Goal: Information Seeking & Learning: Find specific fact

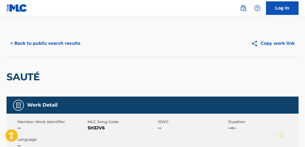
scroll to position [117, 0]
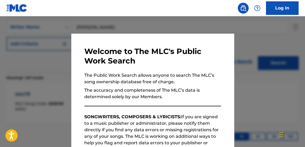
drag, startPoint x: 121, startPoint y: 26, endPoint x: 159, endPoint y: 28, distance: 38.6
click at [121, 26] on div at bounding box center [152, 89] width 305 height 147
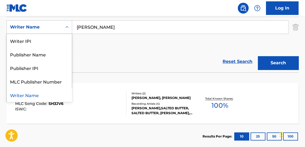
click at [43, 27] on div "Writer Name" at bounding box center [34, 27] width 49 height 7
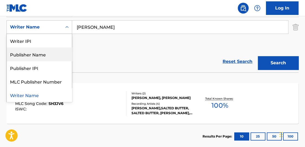
click at [172, 61] on div "Reset Search Search" at bounding box center [153, 62] width 292 height 22
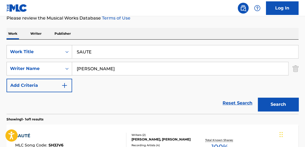
scroll to position [62, 0]
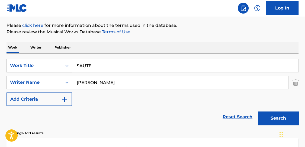
drag, startPoint x: 125, startPoint y: 79, endPoint x: 11, endPoint y: 46, distance: 118.9
click at [27, 49] on div "Work Writer Publisher SearchWithCriteria4b43cd25-f5bf-441a-b4b9-1111701e18b5 Wo…" at bounding box center [153, 123] width 292 height 163
click at [69, 54] on div "SearchWithCriteria4b43cd25-f5bf-441a-b4b9-1111701e18b5 Work Title SAUTE SearchW…" at bounding box center [153, 90] width 292 height 74
paste input "KARAOKE TROPHY WIF"
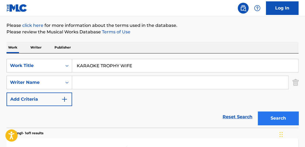
type input "KARAOKE TROPHY WIFE"
click at [276, 117] on button "Search" at bounding box center [278, 118] width 41 height 14
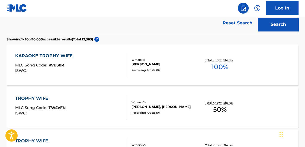
scroll to position [157, 0]
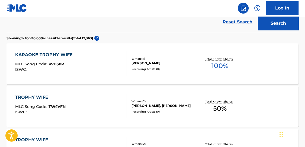
click at [217, 62] on span "100 %" at bounding box center [220, 66] width 17 height 10
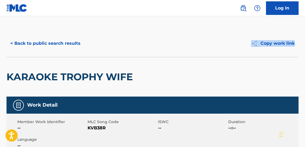
drag, startPoint x: 305, startPoint y: 29, endPoint x: 305, endPoint y: 46, distance: 17.4
click at [305, 55] on html "Accessibility Screen-Reader Guide, Feedback, and Issue Reporting | New window C…" at bounding box center [152, 73] width 305 height 147
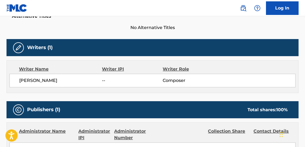
scroll to position [153, 0]
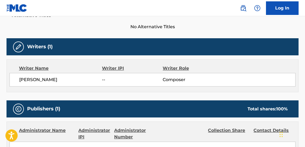
drag, startPoint x: 85, startPoint y: 79, endPoint x: 21, endPoint y: 77, distance: 63.8
click at [14, 76] on div "MADISON STORM GREGORY -- Composer" at bounding box center [152, 80] width 286 height 14
copy span "MADISON STORM GREGORY"
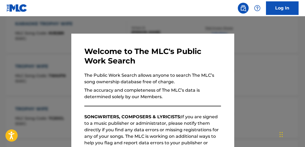
click at [106, 23] on div at bounding box center [152, 89] width 305 height 147
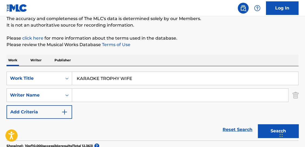
scroll to position [44, 0]
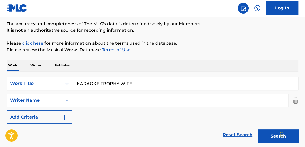
click at [31, 80] on div "Work Title" at bounding box center [34, 83] width 55 height 10
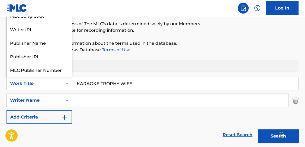
scroll to position [14, 0]
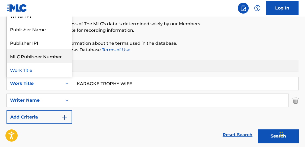
click at [118, 62] on div "Work Writer Publisher" at bounding box center [153, 65] width 292 height 11
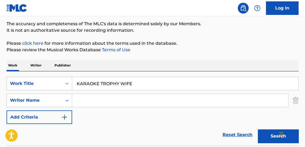
drag, startPoint x: 36, startPoint y: 66, endPoint x: 54, endPoint y: 74, distance: 20.2
click at [36, 66] on p "Writer" at bounding box center [36, 65] width 14 height 11
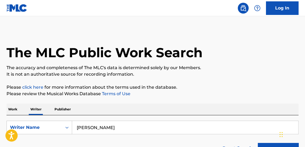
drag, startPoint x: 112, startPoint y: 130, endPoint x: 23, endPoint y: 112, distance: 91.3
type input "MADISON STORM"
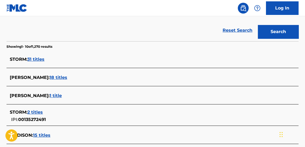
scroll to position [118, 0]
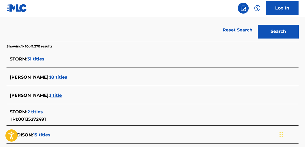
click at [67, 78] on span "18 titles" at bounding box center [59, 77] width 18 height 5
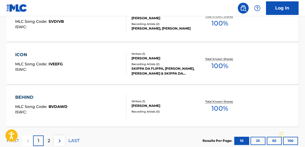
scroll to position [517, 0]
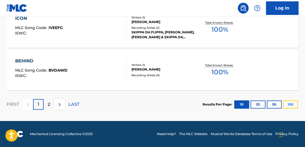
click at [291, 104] on button "100" at bounding box center [290, 104] width 15 height 8
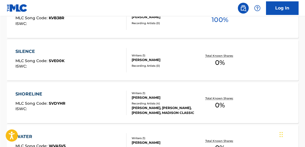
scroll to position [737, 0]
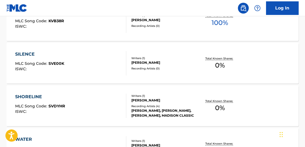
drag, startPoint x: 304, startPoint y: 109, endPoint x: 305, endPoint y: 89, distance: 19.5
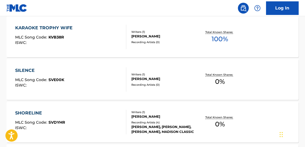
scroll to position [713, 0]
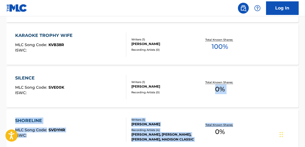
drag, startPoint x: 305, startPoint y: 113, endPoint x: 306, endPoint y: 104, distance: 9.4
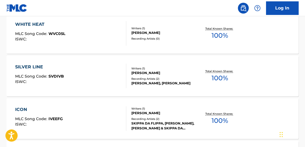
scroll to position [427, 0]
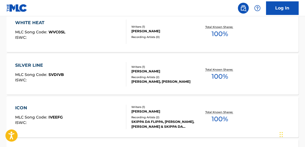
click at [221, 34] on span "100 %" at bounding box center [220, 34] width 17 height 10
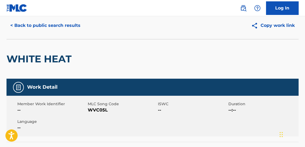
scroll to position [14, 0]
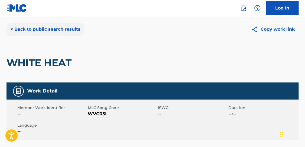
click at [27, 27] on button "< Back to public search results" at bounding box center [46, 30] width 78 height 14
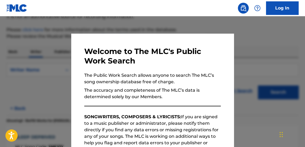
drag, startPoint x: 252, startPoint y: 36, endPoint x: 260, endPoint y: 40, distance: 9.6
click at [252, 36] on div at bounding box center [152, 89] width 305 height 147
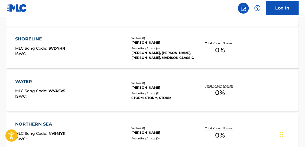
scroll to position [797, 0]
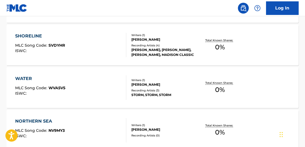
click at [222, 88] on span "0 %" at bounding box center [220, 90] width 10 height 10
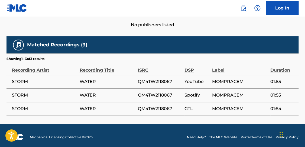
scroll to position [259, 0]
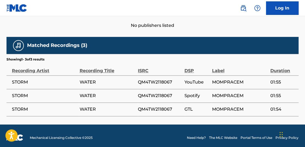
click at [163, 78] on td "QM4TW2118067" at bounding box center [161, 82] width 47 height 14
click at [183, 86] on td "QM4TW2118067" at bounding box center [161, 82] width 47 height 14
copy div "QM4TW2118067"
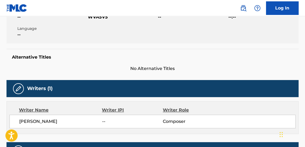
scroll to position [100, 0]
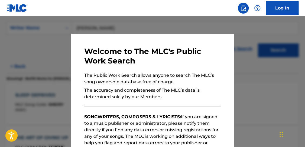
click at [269, 89] on div at bounding box center [152, 89] width 305 height 147
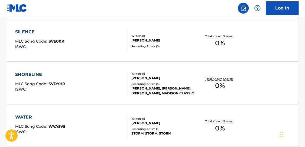
scroll to position [757, 0]
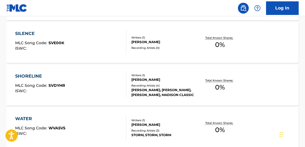
click at [228, 88] on div "Total Known Shares: 0 %" at bounding box center [220, 85] width 49 height 17
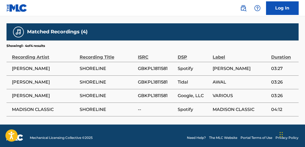
scroll to position [271, 0]
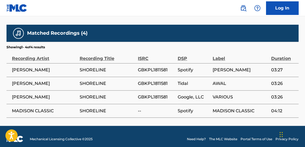
click at [154, 72] on span "GBKPL1811581" at bounding box center [156, 70] width 37 height 7
copy span "GBKPL1811581"
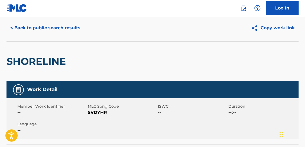
scroll to position [14, 0]
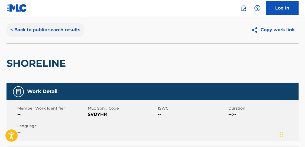
click at [41, 32] on button "< Back to public search results" at bounding box center [46, 30] width 78 height 14
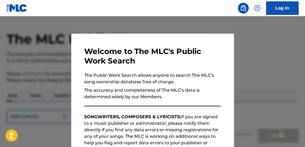
scroll to position [57, 0]
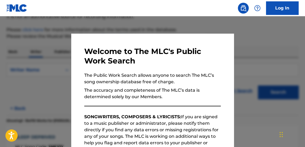
drag, startPoint x: 299, startPoint y: 30, endPoint x: 304, endPoint y: 24, distance: 7.4
click at [299, 29] on div at bounding box center [152, 89] width 305 height 147
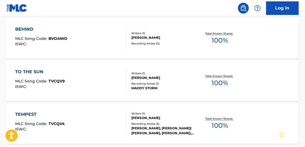
scroll to position [533, 0]
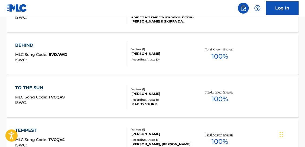
click at [219, 53] on span "100 %" at bounding box center [220, 57] width 17 height 10
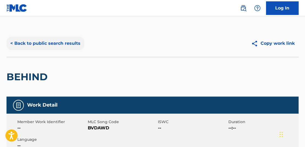
click at [46, 44] on button "< Back to public search results" at bounding box center [46, 44] width 78 height 14
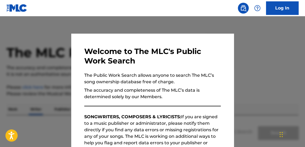
scroll to position [57, 0]
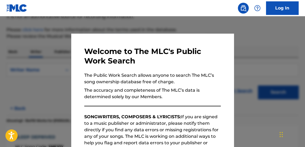
click at [282, 37] on div at bounding box center [152, 89] width 305 height 147
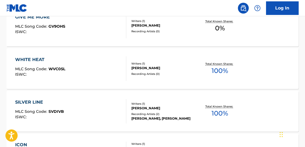
scroll to position [382, 0]
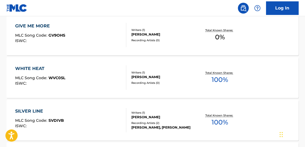
click at [209, 75] on div "Total Known Shares: 100 %" at bounding box center [220, 77] width 49 height 17
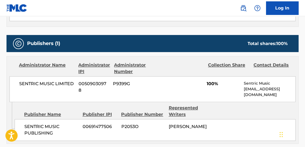
scroll to position [114, 0]
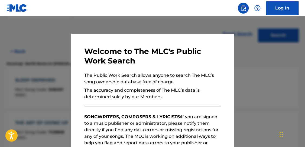
click at [163, 19] on div at bounding box center [152, 89] width 305 height 147
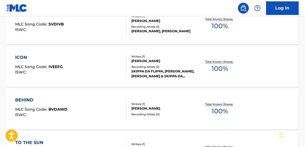
scroll to position [479, 0]
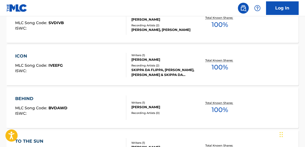
click at [219, 67] on span "100 %" at bounding box center [220, 67] width 17 height 10
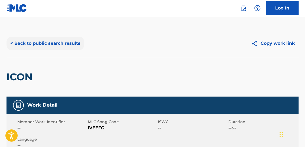
click at [30, 48] on button "< Back to public search results" at bounding box center [46, 44] width 78 height 14
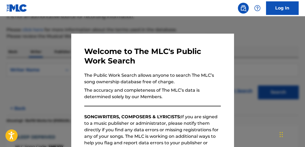
click at [285, 49] on div at bounding box center [152, 89] width 305 height 147
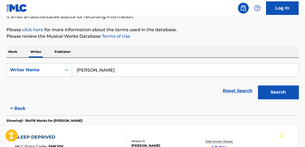
scroll to position [632, 0]
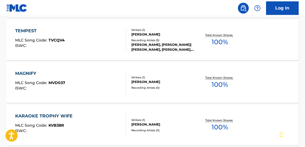
click at [223, 80] on span "100 %" at bounding box center [220, 85] width 17 height 10
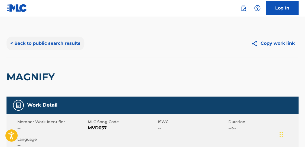
click at [57, 46] on button "< Back to public search results" at bounding box center [46, 44] width 78 height 14
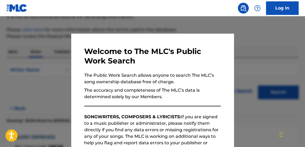
click at [73, 25] on div at bounding box center [152, 89] width 305 height 147
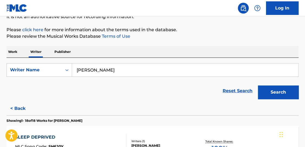
scroll to position [675, 0]
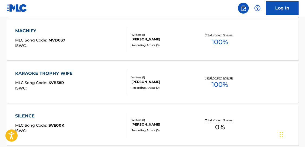
click at [228, 77] on p "Total Known Shares:" at bounding box center [220, 78] width 29 height 4
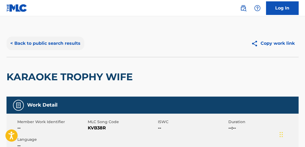
click at [50, 44] on button "< Back to public search results" at bounding box center [46, 44] width 78 height 14
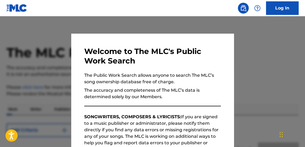
scroll to position [57, 0]
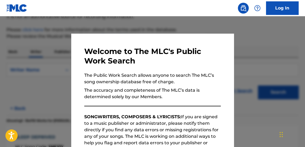
click at [159, 24] on div at bounding box center [152, 89] width 305 height 147
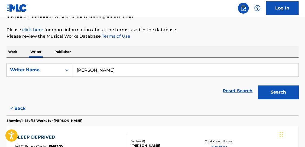
scroll to position [632, 0]
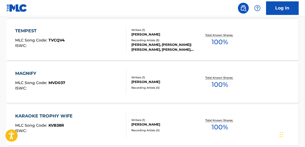
click at [221, 80] on span "100 %" at bounding box center [220, 85] width 17 height 10
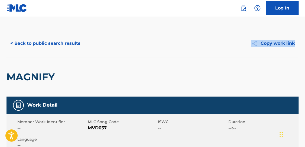
drag, startPoint x: 305, startPoint y: 41, endPoint x: 305, endPoint y: 48, distance: 7.1
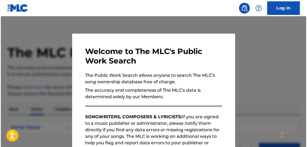
scroll to position [57, 0]
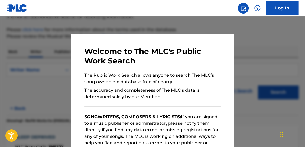
drag, startPoint x: 142, startPoint y: 17, endPoint x: 142, endPoint y: 19, distance: 2.8
click at [142, 18] on div at bounding box center [152, 89] width 305 height 147
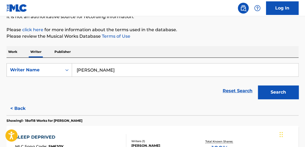
click at [17, 61] on div "SearchWithCriteria9e56c87b-d00d-4e55-968e-d459caaa8c9a Writer Name MADISON STOR…" at bounding box center [153, 80] width 292 height 44
type input "MASSEY DAVID LEMAAR"
click at [258, 85] on button "Search" at bounding box center [278, 92] width 41 height 14
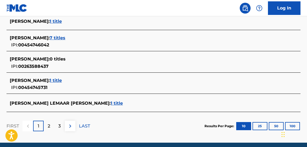
scroll to position [251, 0]
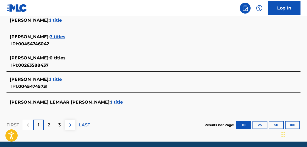
click at [111, 102] on span "1 title" at bounding box center [117, 102] width 12 height 5
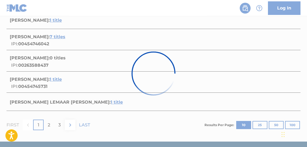
scroll to position [131, 0]
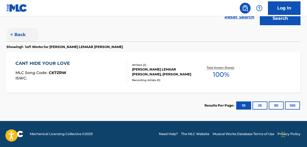
click at [20, 34] on button "< Back" at bounding box center [23, 35] width 33 height 14
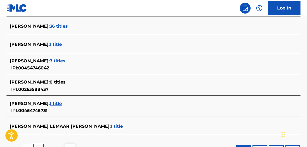
scroll to position [241, 0]
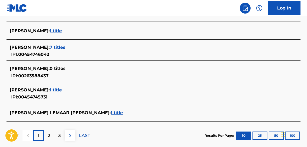
click at [54, 89] on span "1 title" at bounding box center [56, 89] width 12 height 5
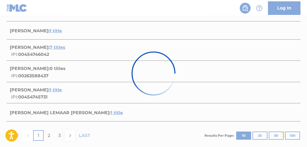
scroll to position [131, 0]
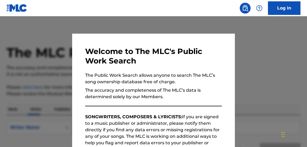
click at [263, 44] on div at bounding box center [153, 89] width 307 height 147
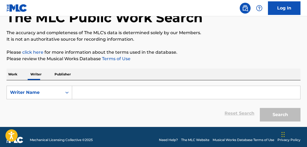
scroll to position [41, 0]
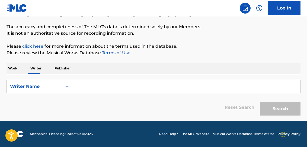
click at [10, 65] on p "Work" at bounding box center [13, 68] width 12 height 11
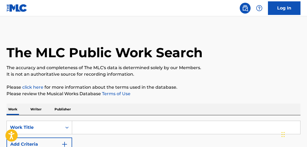
click at [95, 129] on input "Search Form" at bounding box center [186, 127] width 228 height 13
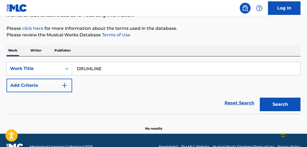
scroll to position [60, 0]
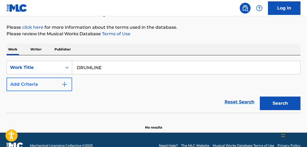
type input "DRUMLINE"
click at [66, 85] on img "Search Form" at bounding box center [64, 84] width 7 height 7
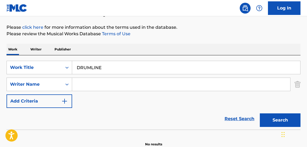
click at [85, 88] on input "Search Form" at bounding box center [181, 84] width 218 height 13
type input "[PERSON_NAME]"
click at [260, 113] on button "Search" at bounding box center [280, 120] width 41 height 14
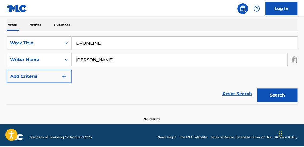
scroll to position [82, 0]
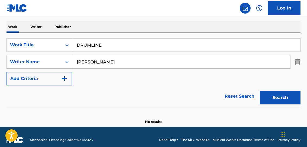
drag, startPoint x: 132, startPoint y: 47, endPoint x: 29, endPoint y: 35, distance: 103.7
click at [26, 36] on div "SearchWithCriteria61fcbb8a-1b36-4f04-8245-309cacaa94a8 Work Title DRUMLINE Sear…" at bounding box center [154, 70] width 294 height 74
click at [260, 91] on button "Search" at bounding box center [280, 98] width 41 height 14
drag, startPoint x: 51, startPoint y: 45, endPoint x: -12, endPoint y: 39, distance: 63.7
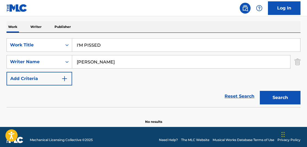
click at [260, 91] on button "Search" at bounding box center [280, 98] width 41 height 14
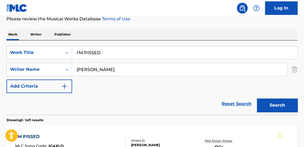
scroll to position [73, 0]
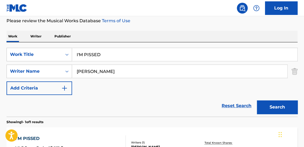
drag, startPoint x: 70, startPoint y: 50, endPoint x: 28, endPoint y: 46, distance: 42.2
click at [24, 46] on div "SearchWithCriteria61fcbb8a-1b36-4f04-8245-309cacaa94a8 Work Title I'M PISSED Se…" at bounding box center [152, 79] width 291 height 74
click at [257, 100] on button "Search" at bounding box center [277, 107] width 41 height 14
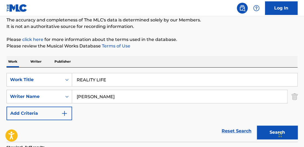
scroll to position [47, 0]
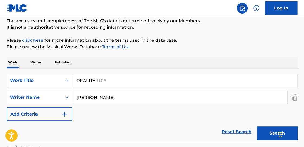
drag, startPoint x: 115, startPoint y: 78, endPoint x: 44, endPoint y: 75, distance: 70.6
click at [48, 75] on div "SearchWithCriteria61fcbb8a-1b36-4f04-8245-309cacaa94a8 Work Title REALITY LIFE" at bounding box center [152, 81] width 291 height 14
type input "THE SHOWDOWN"
click at [257, 126] on button "Search" at bounding box center [277, 133] width 41 height 14
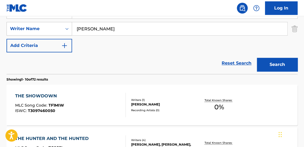
scroll to position [116, 0]
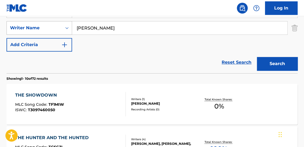
drag, startPoint x: 132, startPoint y: 26, endPoint x: 31, endPoint y: 21, distance: 101.0
click at [35, 23] on div "SearchWithCriteriaedce79b8-3981-4bde-bf5d-dce5472ca8f8 Writer Name [PERSON_NAME]" at bounding box center [152, 28] width 291 height 14
click at [257, 57] on button "Search" at bounding box center [277, 64] width 41 height 14
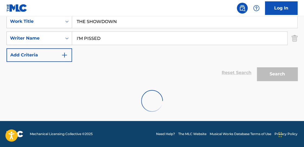
scroll to position [88, 0]
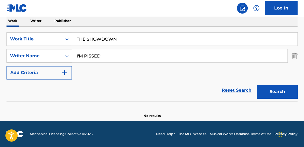
drag, startPoint x: 118, startPoint y: 55, endPoint x: 5, endPoint y: 37, distance: 114.6
click at [7, 37] on div "SearchWithCriteria61fcbb8a-1b36-4f04-8245-309cacaa94a8 Work Title THE SHOWDOWN …" at bounding box center [152, 55] width 291 height 47
type input "[PERSON_NAME]"
click at [15, 17] on div "Work Writer Publisher SearchWithCriteria61fcbb8a-1b36-4f04-8245-309cacaa94a8 Wo…" at bounding box center [152, 66] width 291 height 103
click at [257, 85] on button "Search" at bounding box center [277, 92] width 41 height 14
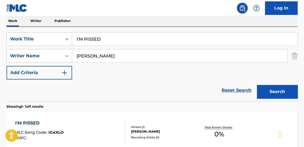
click at [46, 20] on div "Work Writer Publisher SearchWithCriteria61fcbb8a-1b36-4f04-8245-309cacaa94a8 Wo…" at bounding box center [152, 96] width 291 height 163
type input "THE SHOWDOWN"
click at [257, 85] on button "Search" at bounding box center [277, 92] width 41 height 14
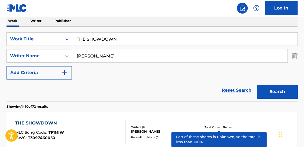
click at [221, 128] on p "Total Known Shares:" at bounding box center [219, 127] width 29 height 4
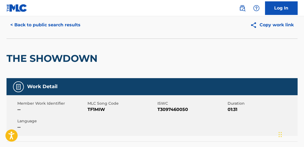
scroll to position [20, 0]
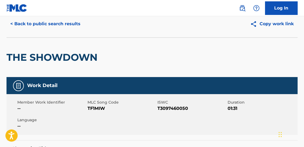
click at [172, 109] on span "T3097460050" at bounding box center [192, 108] width 69 height 7
copy span "T3097460050"
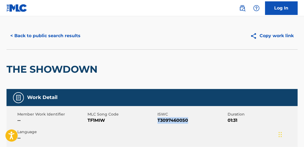
scroll to position [185, 0]
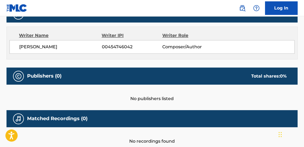
scroll to position [88, 0]
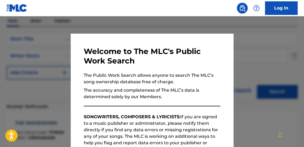
click at [290, 50] on div at bounding box center [152, 89] width 304 height 147
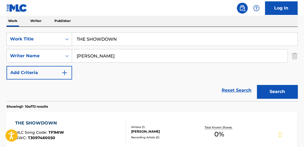
drag, startPoint x: 158, startPoint y: 33, endPoint x: -28, endPoint y: 36, distance: 186.3
click at [34, 19] on p "Writer" at bounding box center [36, 20] width 14 height 11
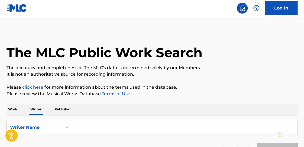
drag, startPoint x: 103, startPoint y: 124, endPoint x: 99, endPoint y: 122, distance: 4.2
click at [101, 125] on input "Search Form" at bounding box center [184, 127] width 225 height 13
type input "[PERSON_NAME]"
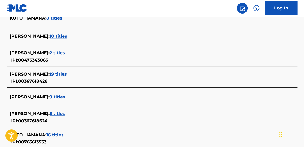
scroll to position [158, 0]
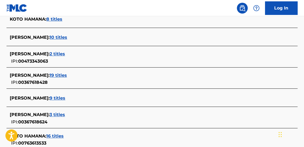
click at [60, 75] on span "19 titles" at bounding box center [58, 75] width 17 height 5
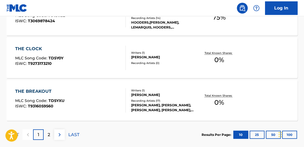
scroll to position [517, 0]
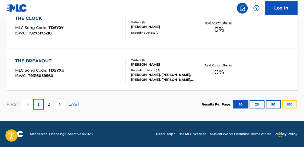
click at [289, 101] on button "100" at bounding box center [289, 104] width 15 height 8
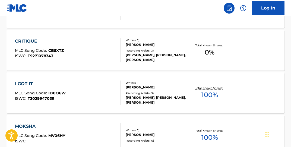
scroll to position [764, 0]
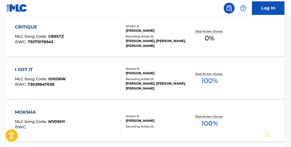
click at [207, 36] on span "0 %" at bounding box center [209, 38] width 10 height 10
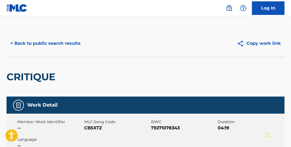
click at [174, 128] on span "T9271078343" at bounding box center [183, 128] width 65 height 7
copy span "T9271078343"
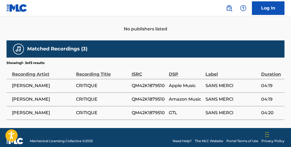
scroll to position [253, 0]
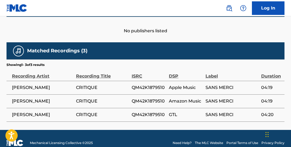
click at [146, 86] on span "QM42K1879510" at bounding box center [149, 87] width 35 height 7
copy span "QM42K1879510"
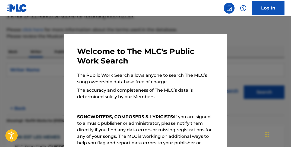
click at [131, 26] on div at bounding box center [145, 89] width 291 height 147
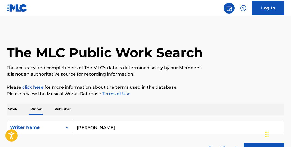
scroll to position [55, 0]
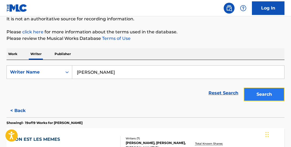
click at [270, 91] on button "Search" at bounding box center [264, 95] width 41 height 14
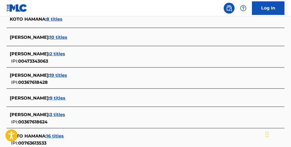
scroll to position [158, 0]
click at [60, 75] on span "19 titles" at bounding box center [58, 74] width 17 height 5
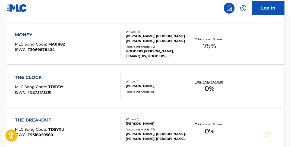
scroll to position [517, 0]
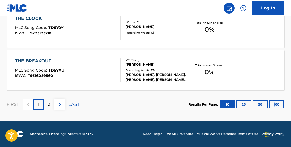
click at [274, 98] on div "Results Per Page: 10 25 50 100" at bounding box center [236, 104] width 96 height 25
click at [274, 101] on button "100" at bounding box center [276, 104] width 15 height 8
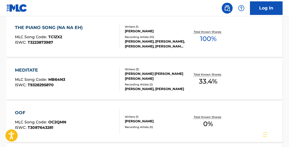
scroll to position [632, 0]
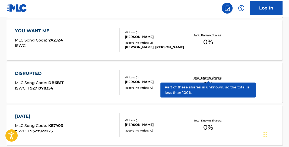
click at [215, 79] on p "Total Known Shares:" at bounding box center [208, 78] width 29 height 4
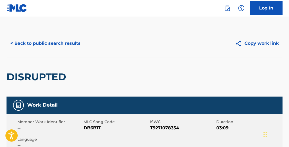
click at [169, 126] on span "T9271078354" at bounding box center [182, 128] width 65 height 7
copy span "T9271078354"
click at [16, 41] on button "< Back to public search results" at bounding box center [46, 44] width 78 height 14
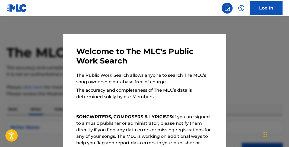
scroll to position [57, 0]
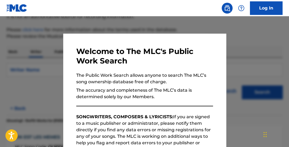
click at [173, 25] on div at bounding box center [144, 89] width 289 height 147
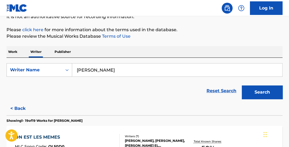
scroll to position [249, 0]
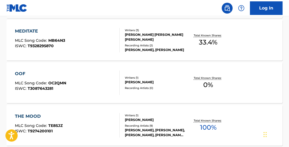
click at [215, 81] on div "Total Known Shares: 0 %" at bounding box center [208, 83] width 46 height 17
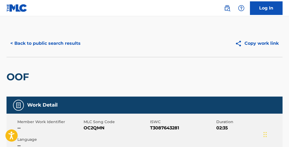
click at [172, 129] on span "T3087643281" at bounding box center [182, 128] width 65 height 7
copy span "T3087643281"
click at [28, 42] on button "< Back to public search results" at bounding box center [46, 44] width 78 height 14
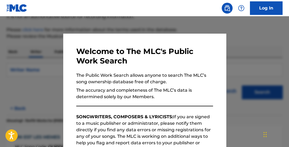
drag, startPoint x: 104, startPoint y: 25, endPoint x: 121, endPoint y: 29, distance: 17.2
click at [105, 25] on div at bounding box center [144, 89] width 289 height 147
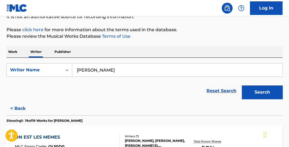
scroll to position [547, 0]
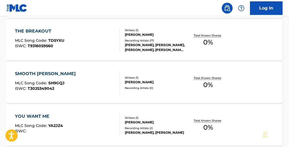
click at [217, 82] on div "Total Known Shares: 0 %" at bounding box center [208, 83] width 46 height 17
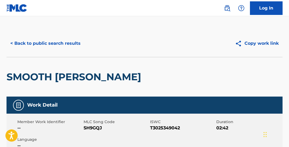
click at [168, 127] on span "T3025349042" at bounding box center [182, 128] width 65 height 7
copy span "T3025349042"
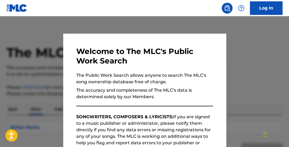
scroll to position [57, 0]
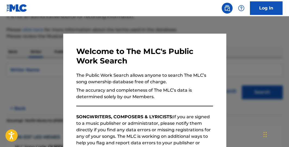
click at [111, 15] on nav "Log In" at bounding box center [144, 8] width 289 height 16
click at [120, 23] on div at bounding box center [144, 89] width 289 height 147
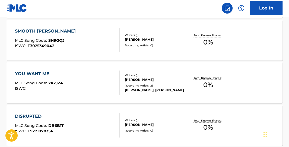
click at [215, 81] on div "Total Known Shares: 0 %" at bounding box center [208, 83] width 46 height 17
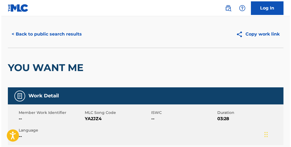
scroll to position [248, 0]
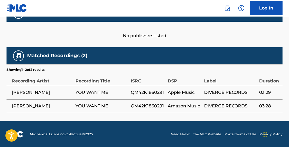
click at [139, 97] on td "QM42K1860291" at bounding box center [149, 93] width 37 height 14
click at [138, 94] on span "QM42K1860291" at bounding box center [148, 92] width 34 height 7
copy span "QM42K1860291"
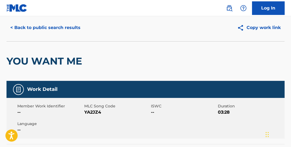
scroll to position [15, 0]
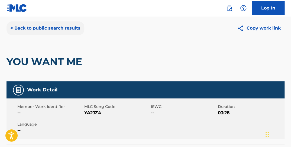
click at [53, 28] on button "< Back to public search results" at bounding box center [46, 28] width 78 height 14
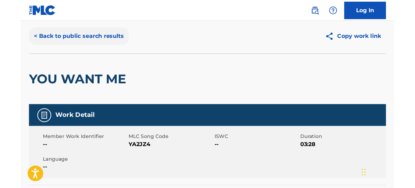
scroll to position [57, 0]
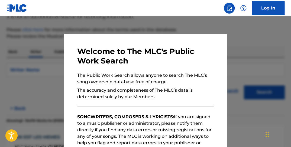
click at [263, 44] on div at bounding box center [145, 89] width 291 height 147
